Goal: Task Accomplishment & Management: Manage account settings

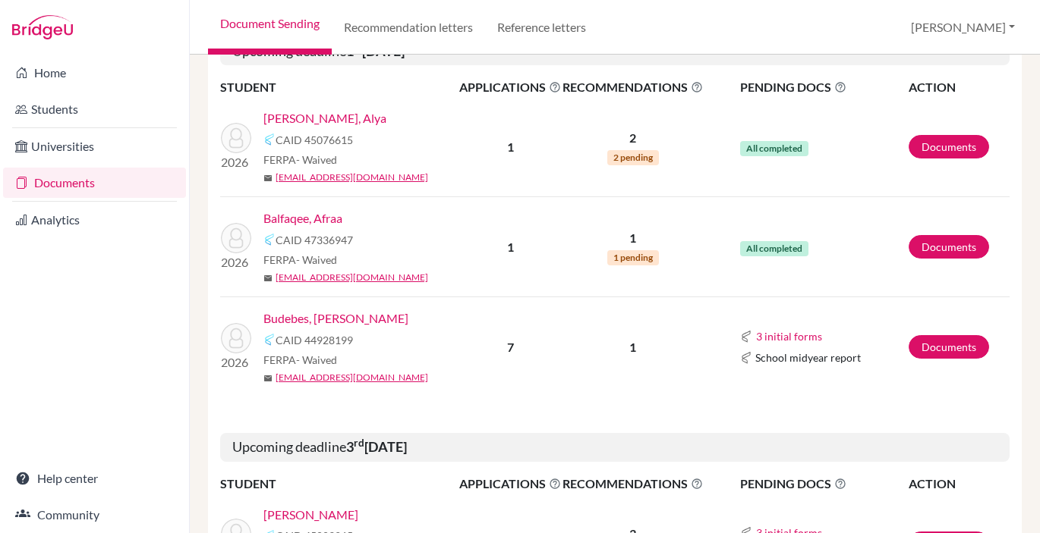
scroll to position [427, 0]
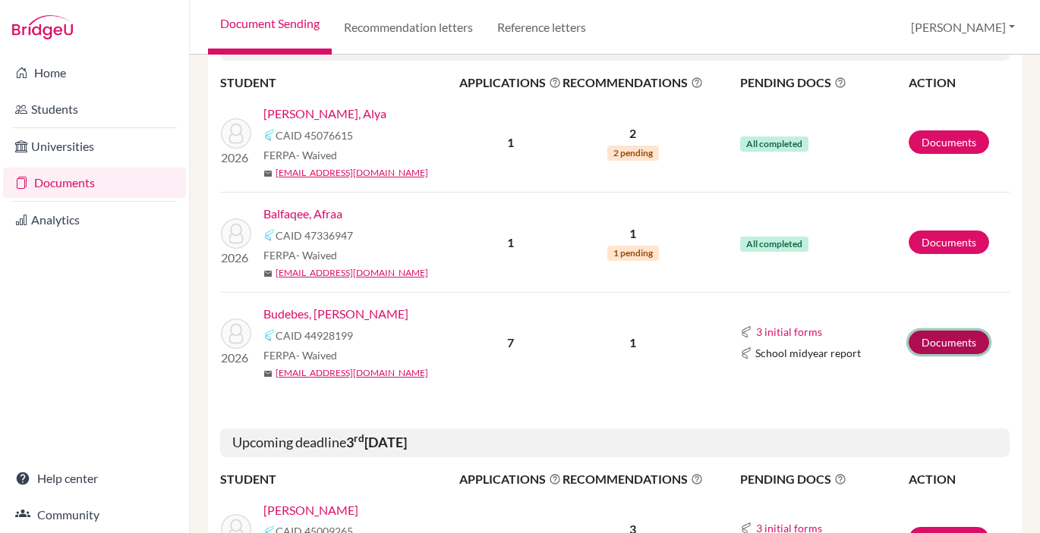
click at [966, 338] on link "Documents" at bounding box center [948, 343] width 80 height 24
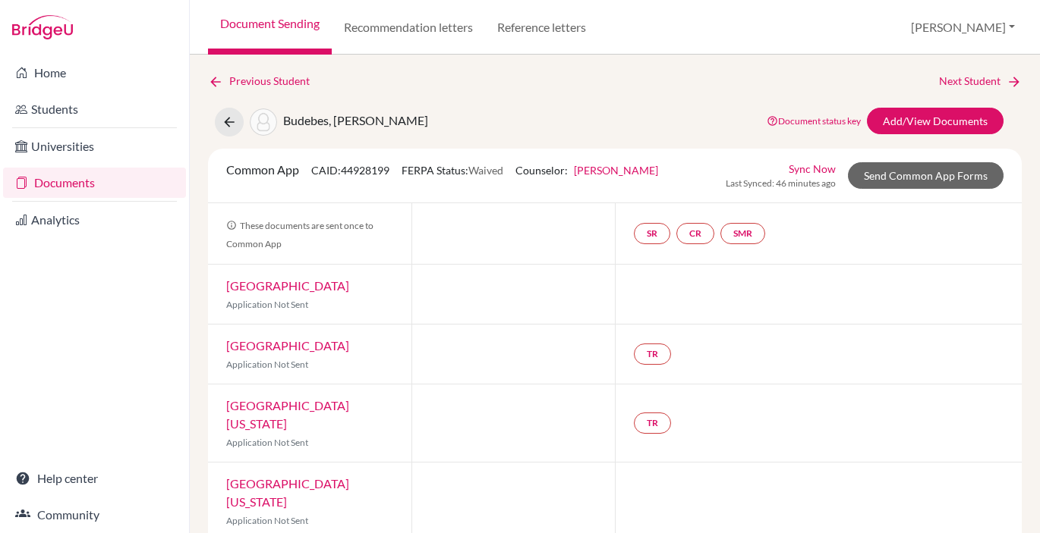
scroll to position [187, 0]
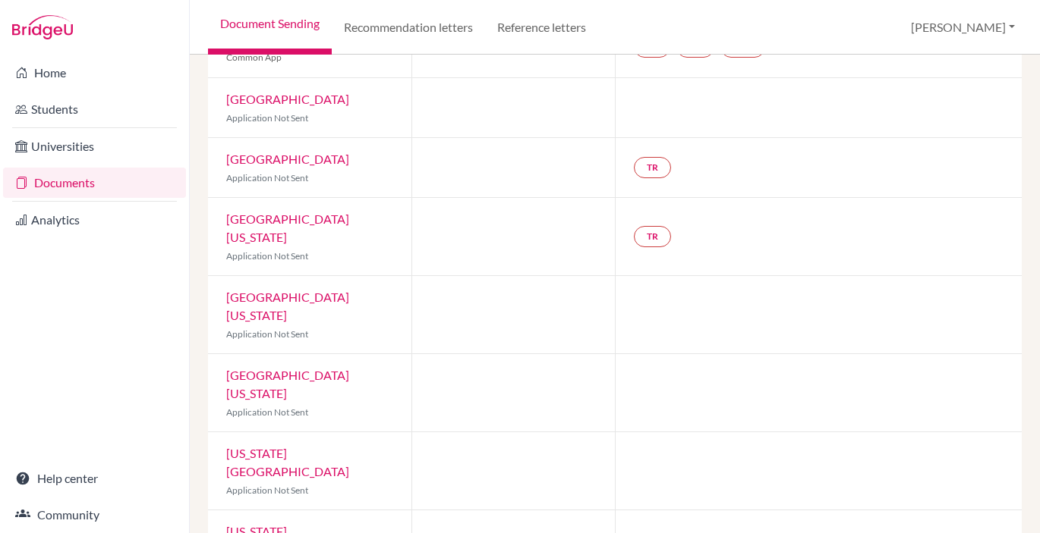
click at [55, 185] on link "Documents" at bounding box center [94, 183] width 183 height 30
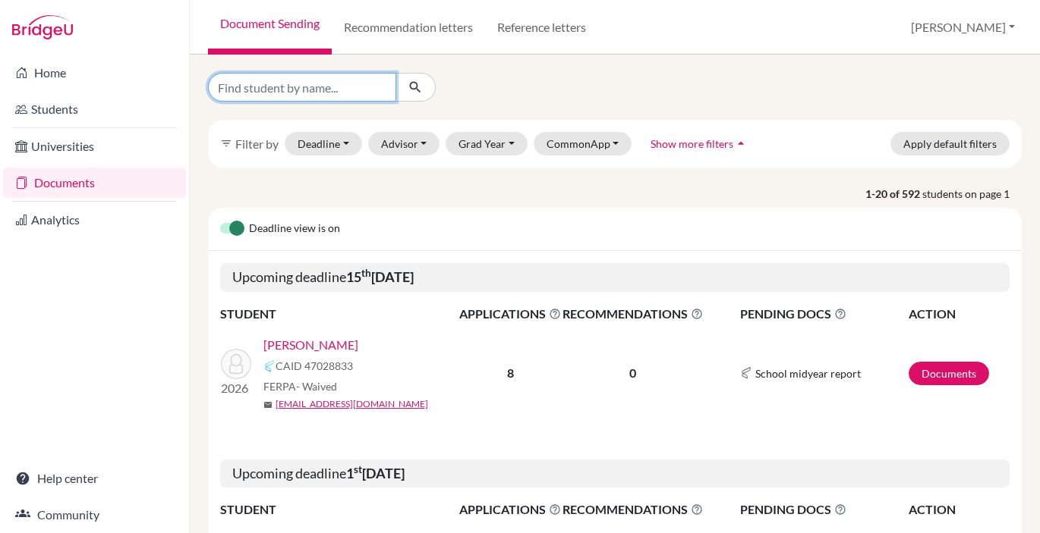
click at [277, 90] on input "Find student by name..." at bounding box center [302, 87] width 188 height 29
type input "[PERSON_NAME]"
click button "submit" at bounding box center [415, 87] width 40 height 29
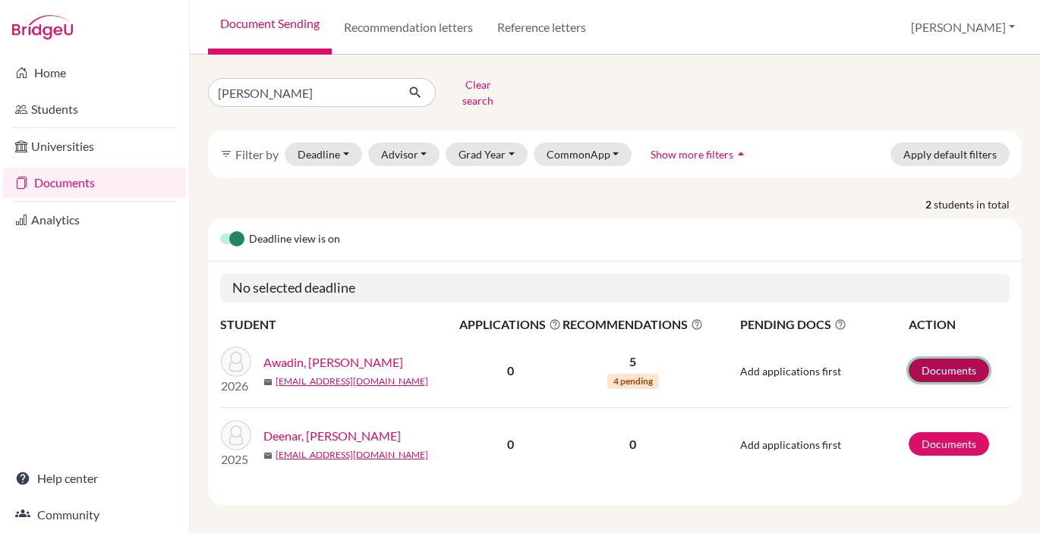
click at [933, 359] on link "Documents" at bounding box center [948, 371] width 80 height 24
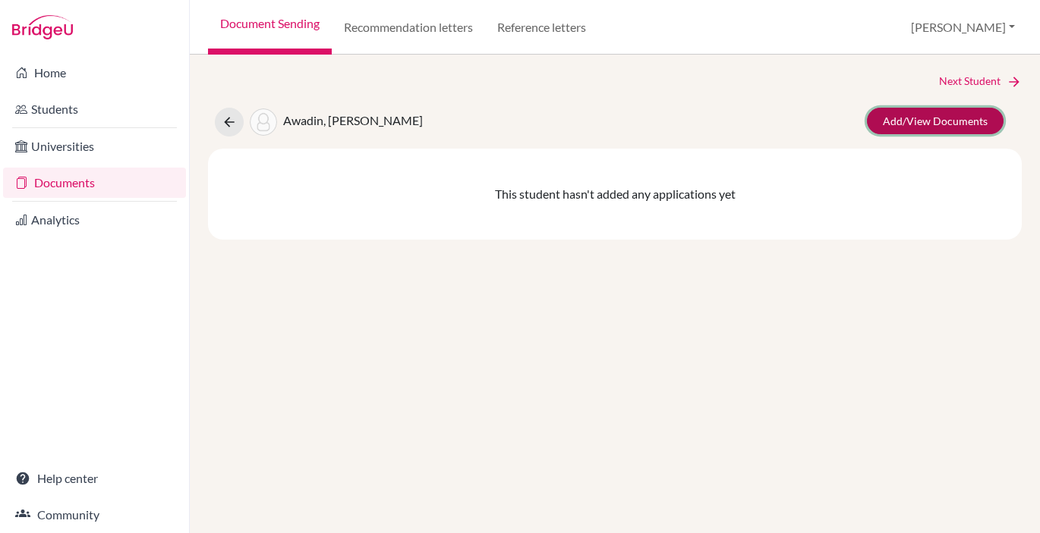
click at [923, 116] on link "Add/View Documents" at bounding box center [935, 121] width 137 height 27
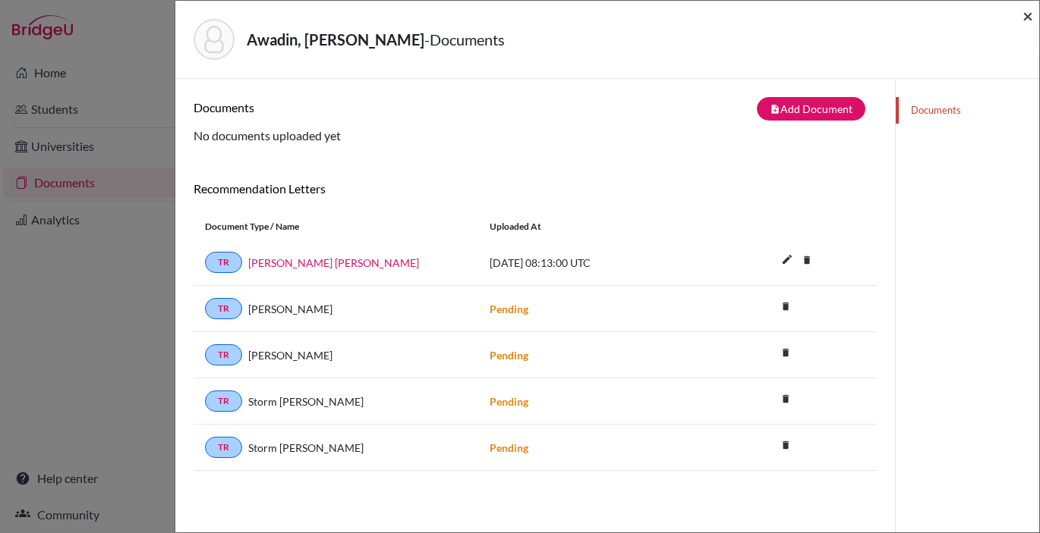
click at [1026, 16] on span "×" at bounding box center [1027, 16] width 11 height 22
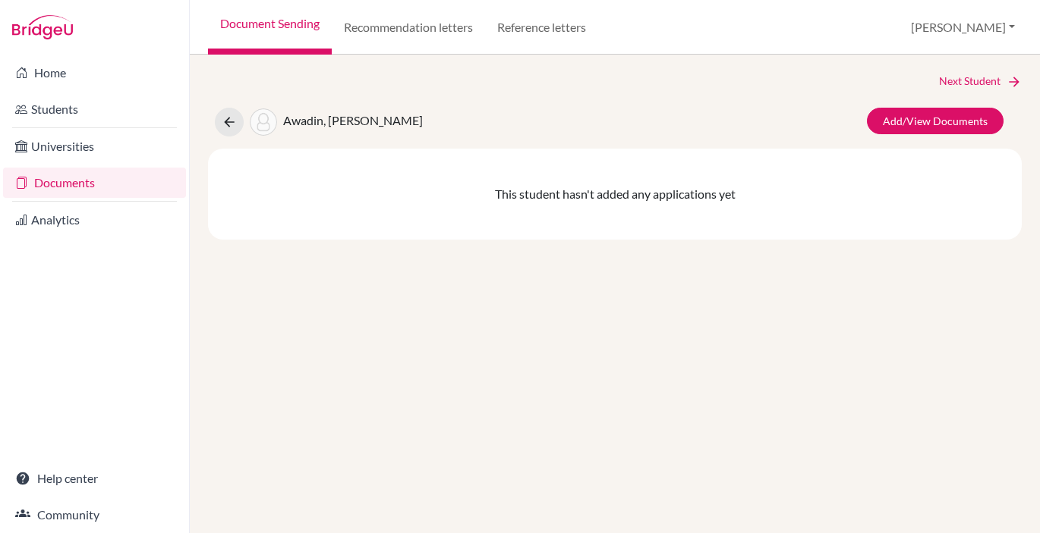
click at [257, 13] on link "Document Sending" at bounding box center [270, 27] width 124 height 55
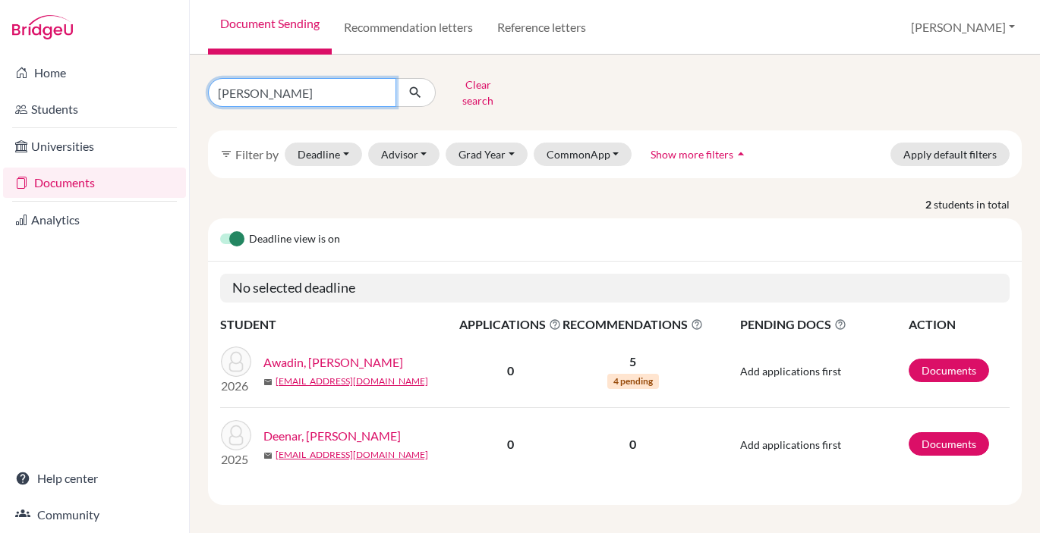
click at [240, 87] on input "[PERSON_NAME]" at bounding box center [302, 92] width 188 height 29
type input "sarvesh"
click button "submit" at bounding box center [415, 92] width 40 height 29
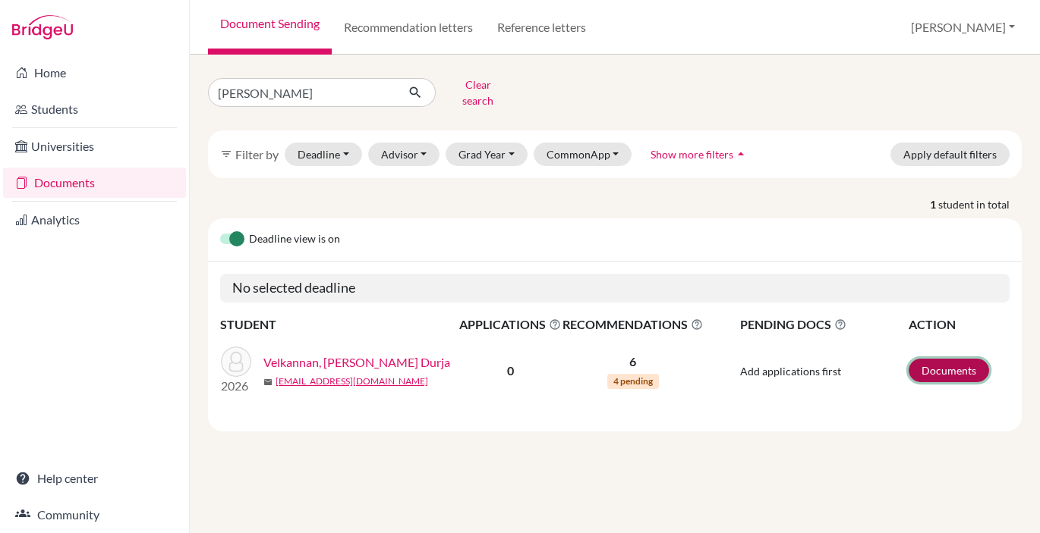
click at [943, 360] on link "Documents" at bounding box center [948, 371] width 80 height 24
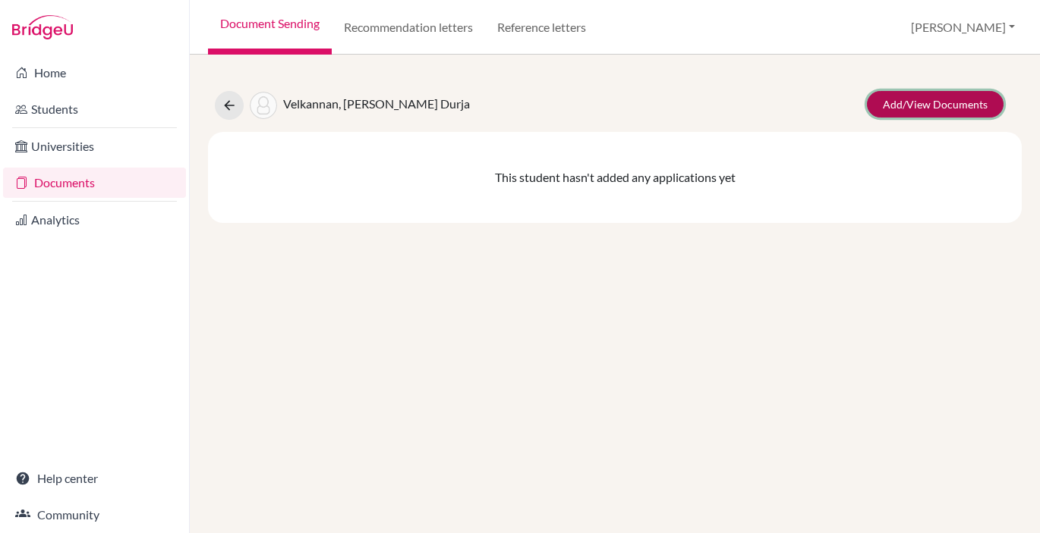
click at [935, 109] on link "Add/View Documents" at bounding box center [935, 104] width 137 height 27
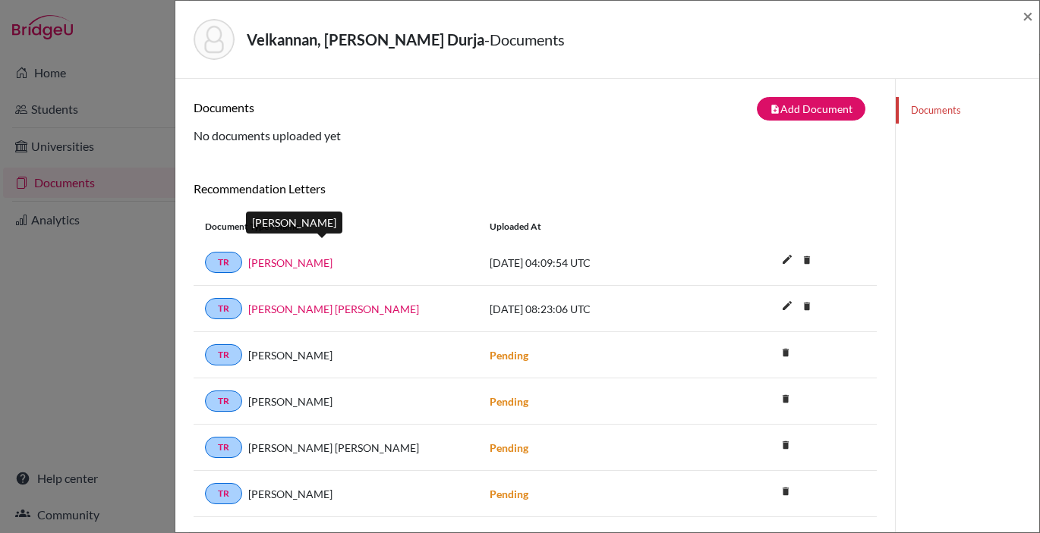
click at [329, 261] on link "[PERSON_NAME]" at bounding box center [290, 263] width 84 height 16
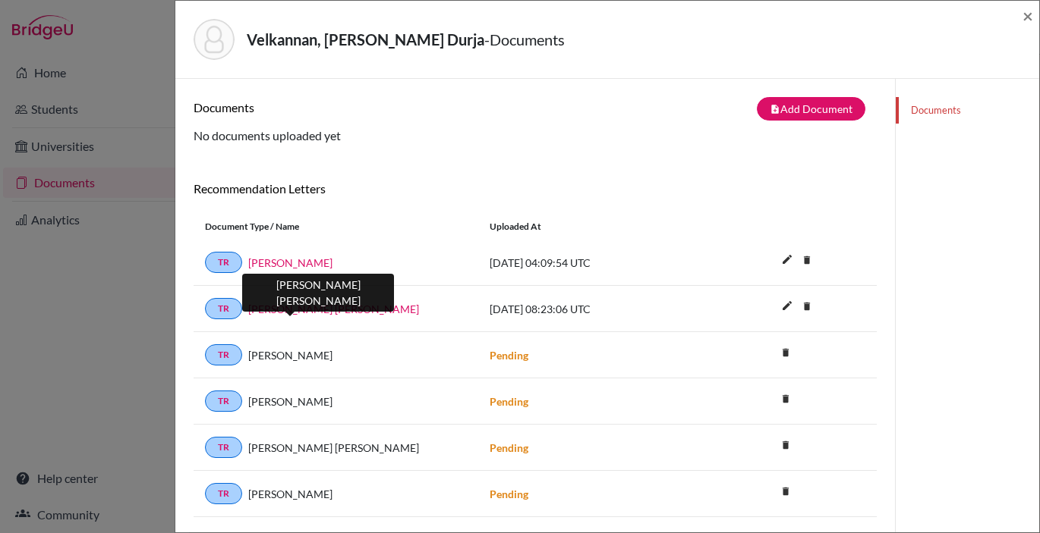
click at [304, 305] on link "[PERSON_NAME] [PERSON_NAME]" at bounding box center [333, 309] width 171 height 16
